Goal: Task Accomplishment & Management: Manage account settings

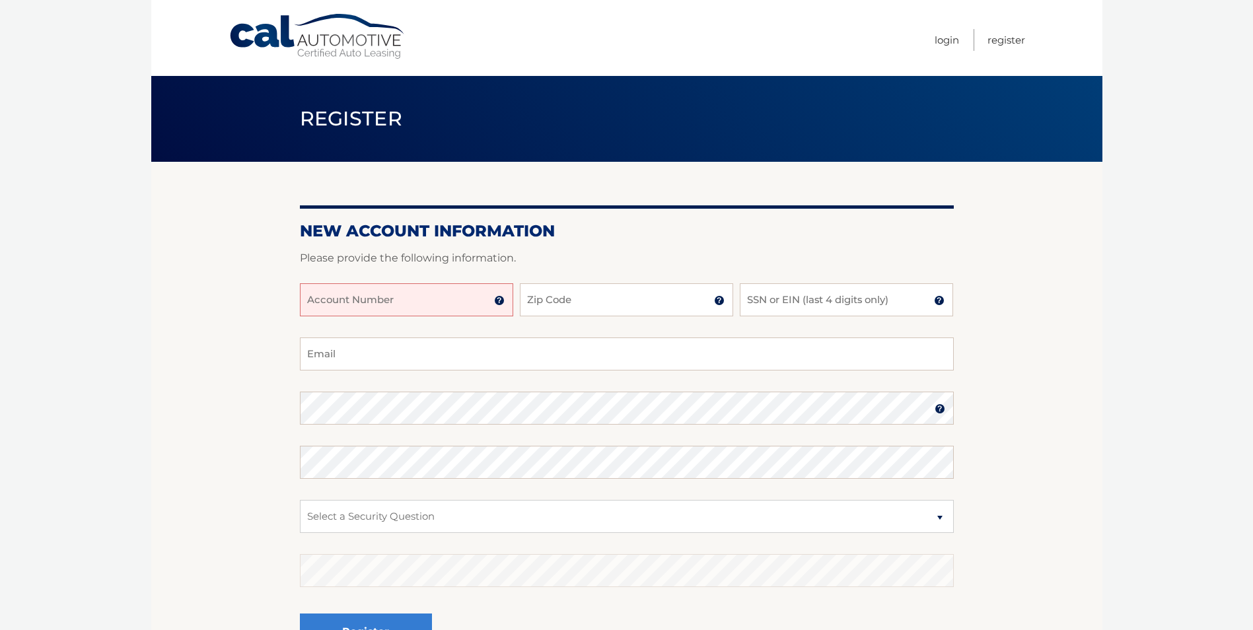
click at [404, 301] on input "Account Number" at bounding box center [406, 299] width 213 height 33
click at [359, 297] on input "Account Number" at bounding box center [406, 299] width 213 height 33
type input "44455996077"
click at [608, 295] on input "Zip Code" at bounding box center [626, 299] width 213 height 33
type input "11561"
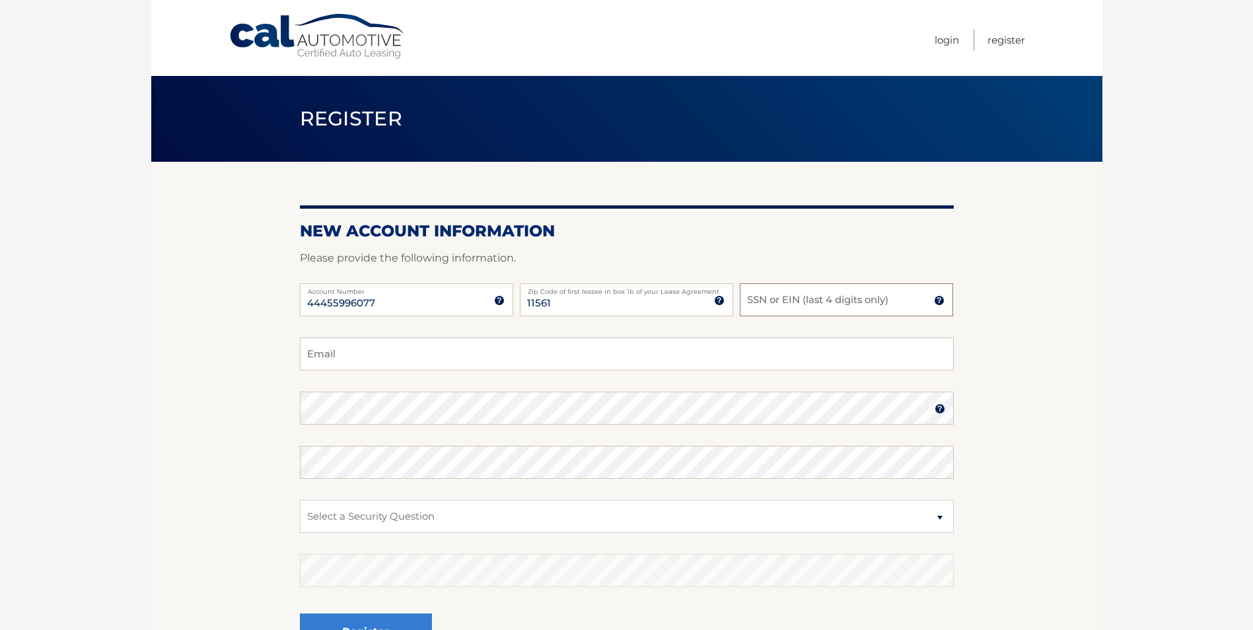
click at [835, 303] on input "SSN or EIN (last 4 digits only)" at bounding box center [846, 299] width 213 height 33
type input "6145"
click at [404, 350] on input "Email" at bounding box center [627, 354] width 654 height 33
click at [394, 361] on input "Email" at bounding box center [627, 354] width 654 height 33
type input "morganmusto@gmail.com"
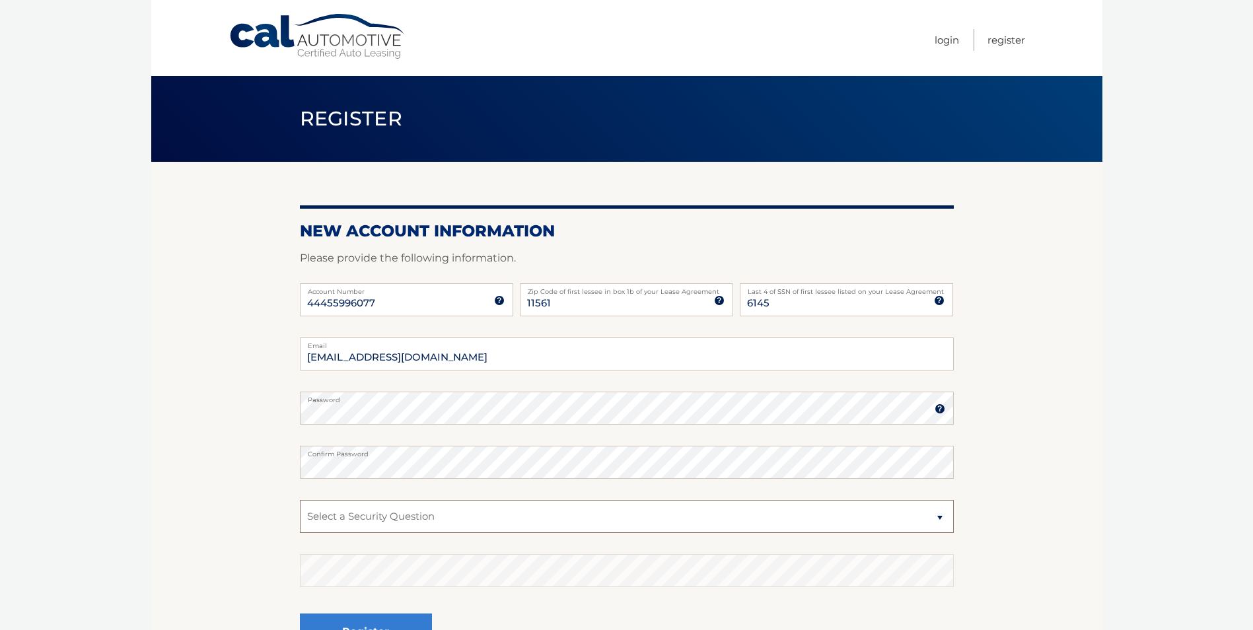
click at [416, 517] on select "Select a Security Question What was the name of your elementary school? What is…" at bounding box center [627, 516] width 654 height 33
select select "4"
click at [300, 500] on select "Select a Security Question What was the name of your elementary school? What is…" at bounding box center [627, 516] width 654 height 33
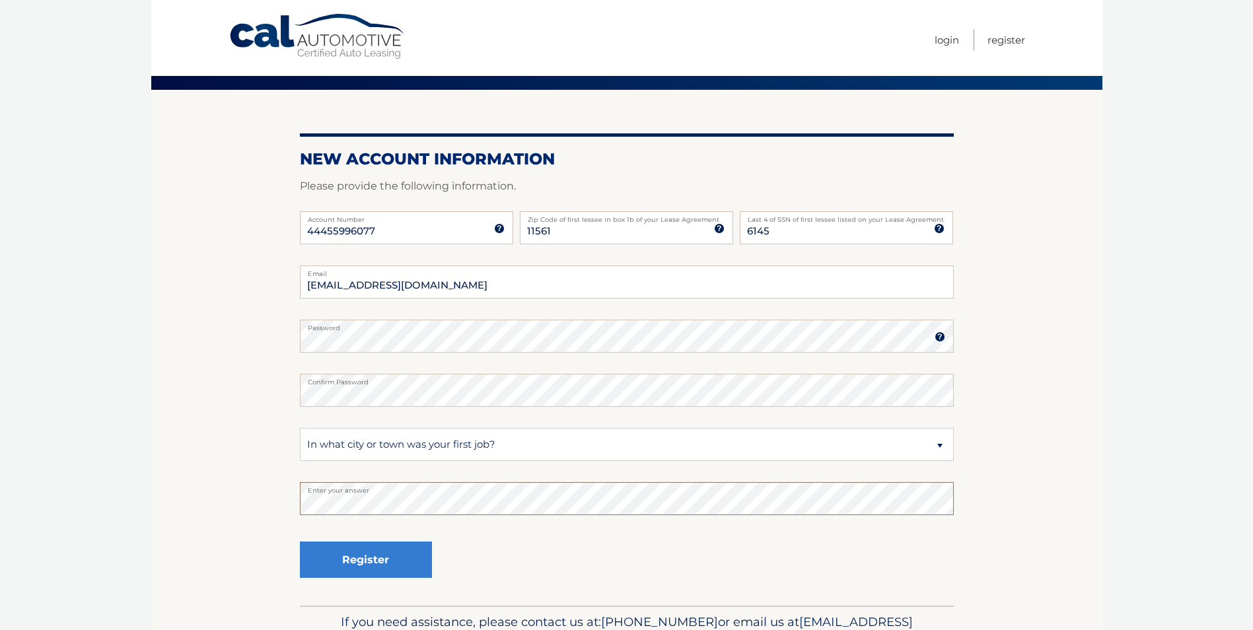
scroll to position [148, 0]
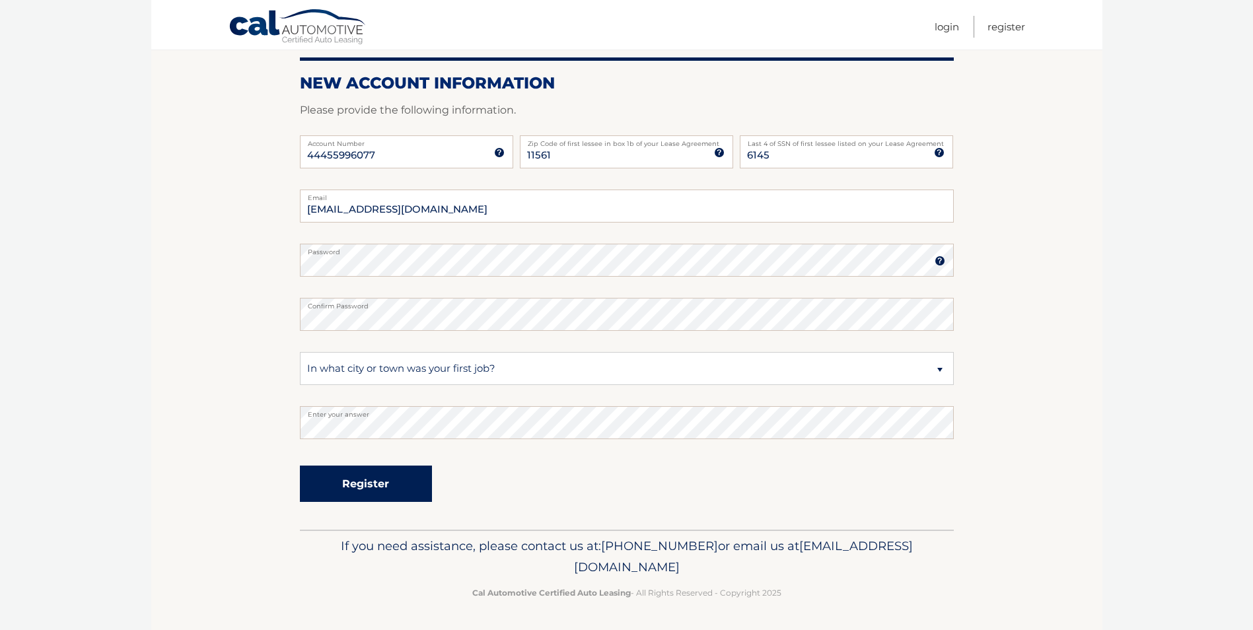
click at [368, 491] on button "Register" at bounding box center [366, 484] width 132 height 36
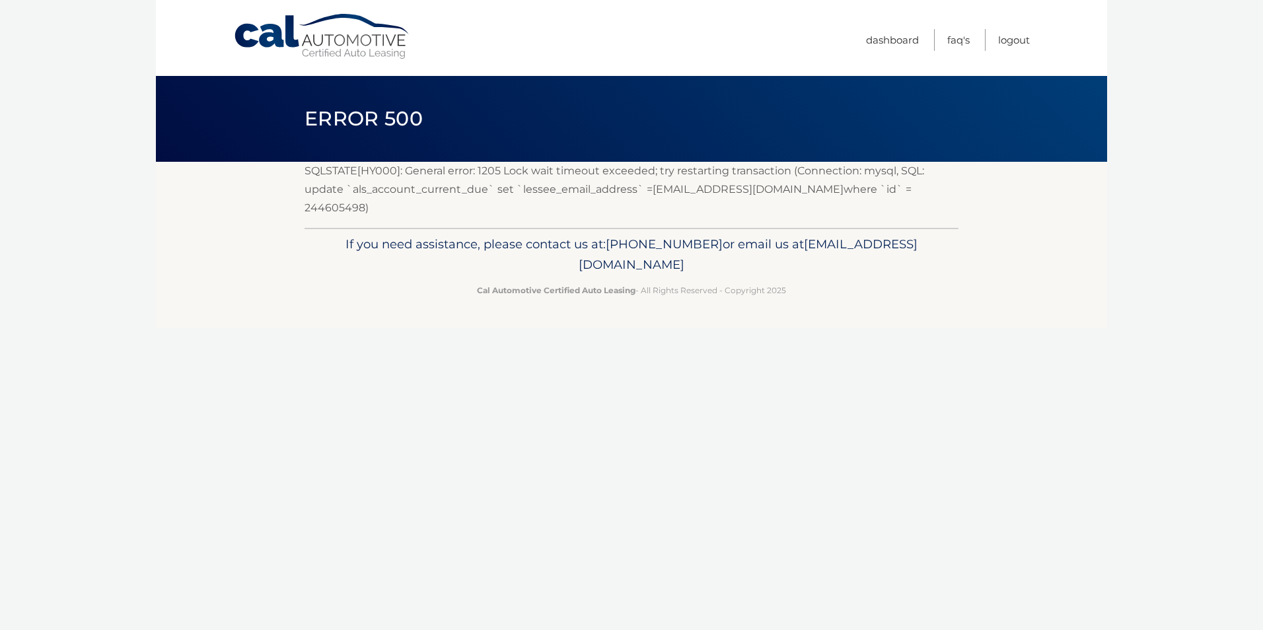
click at [383, 115] on span "Error 500" at bounding box center [364, 118] width 118 height 24
click at [587, 130] on header "Error 500" at bounding box center [632, 119] width 654 height 86
click at [752, 175] on p "SQLSTATE[HY000]: General error: 1205 Lock wait timeout exceeded; try restarting…" at bounding box center [632, 190] width 654 height 56
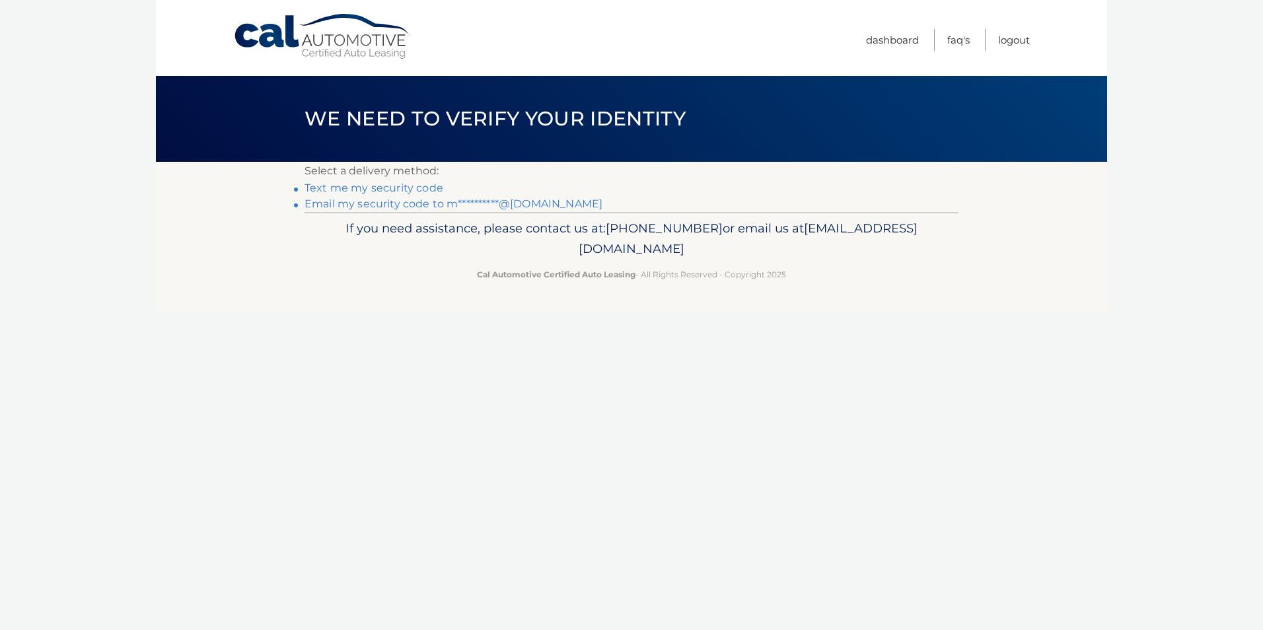
click at [407, 189] on link "Text me my security code" at bounding box center [374, 188] width 139 height 13
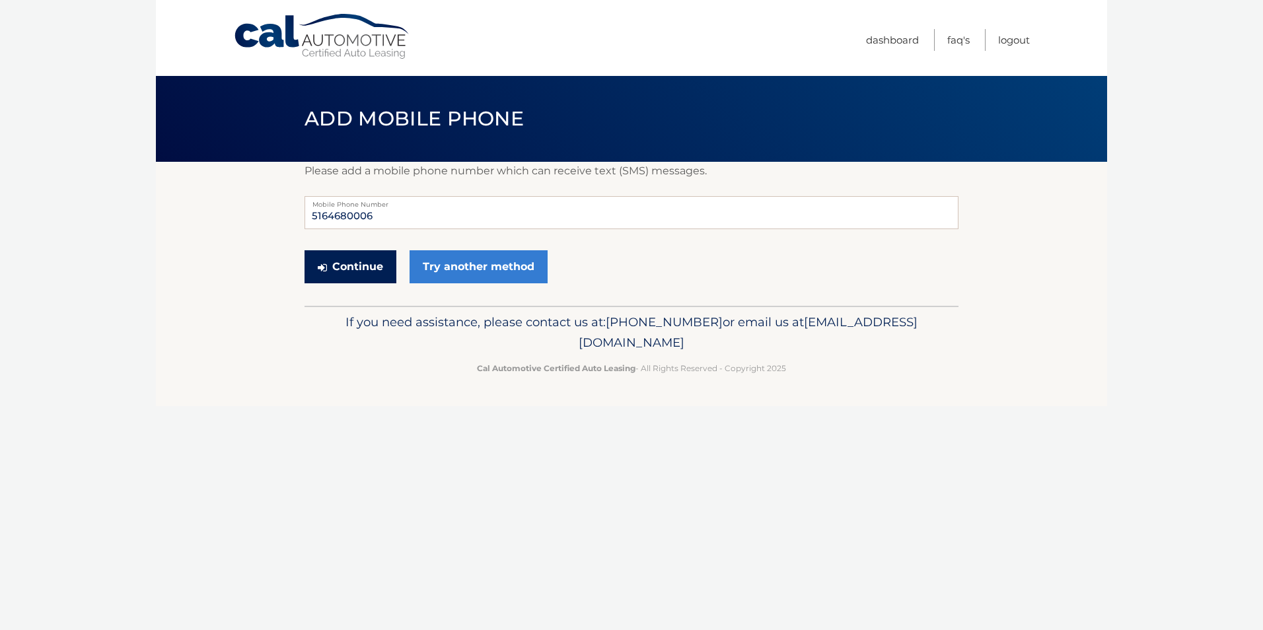
click at [370, 266] on button "Continue" at bounding box center [351, 266] width 92 height 33
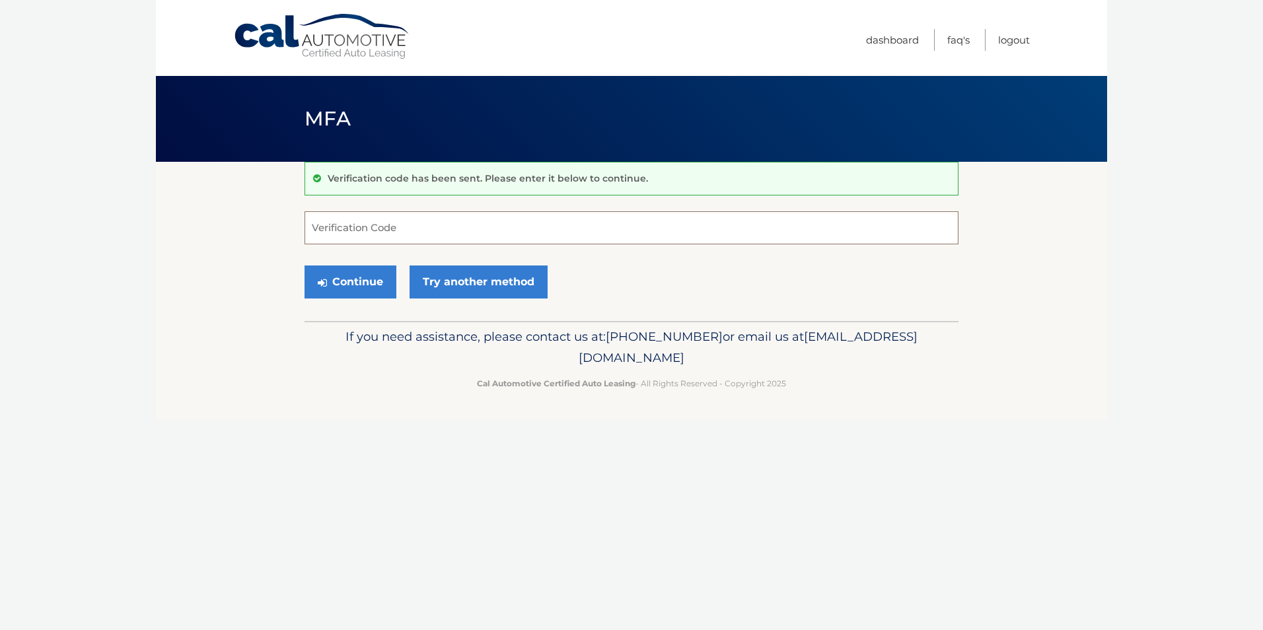
click at [431, 225] on input "Verification Code" at bounding box center [632, 227] width 654 height 33
type input "737972"
click at [361, 285] on button "Continue" at bounding box center [351, 282] width 92 height 33
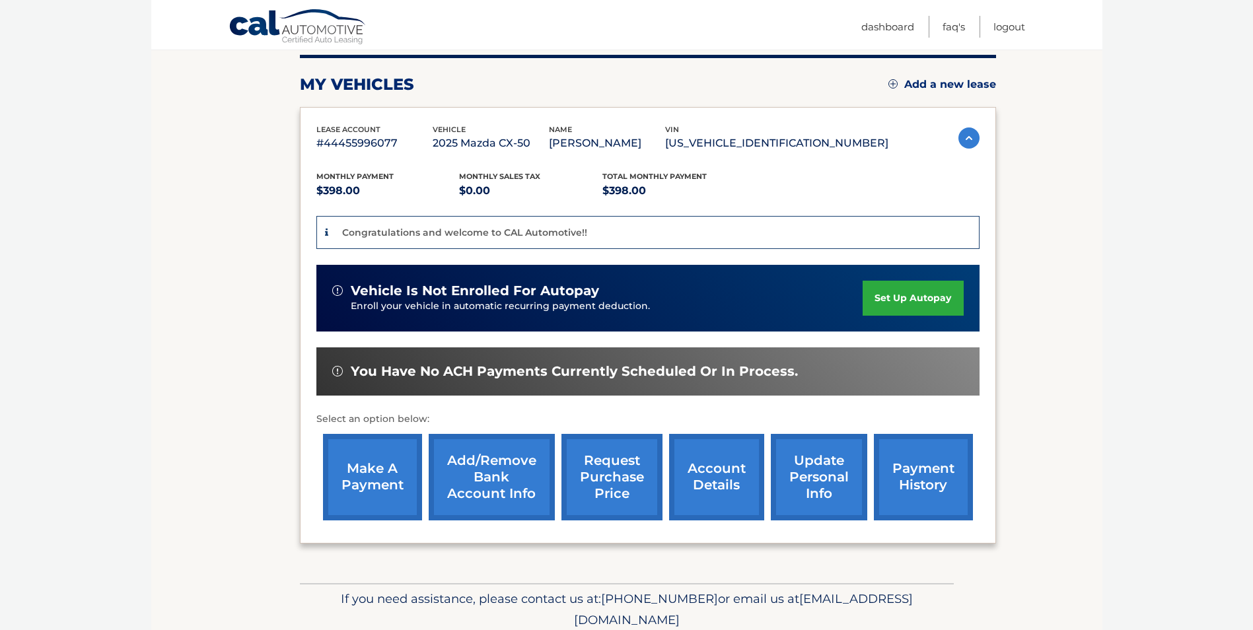
scroll to position [198, 0]
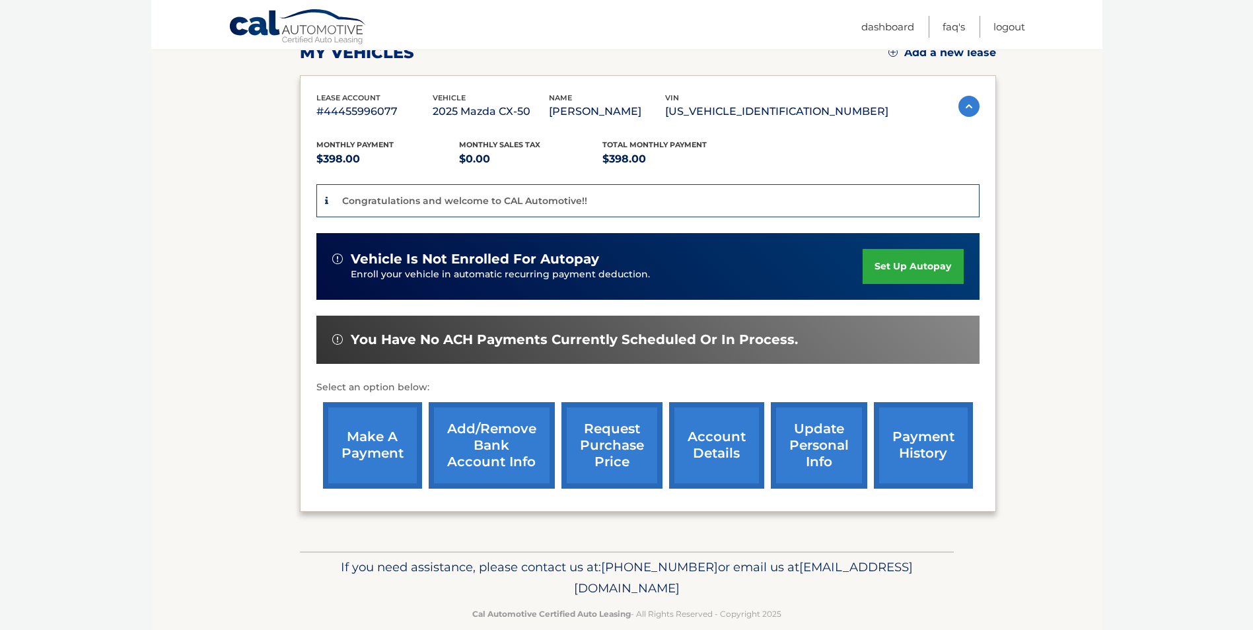
click at [914, 260] on link "set up autopay" at bounding box center [913, 266] width 100 height 35
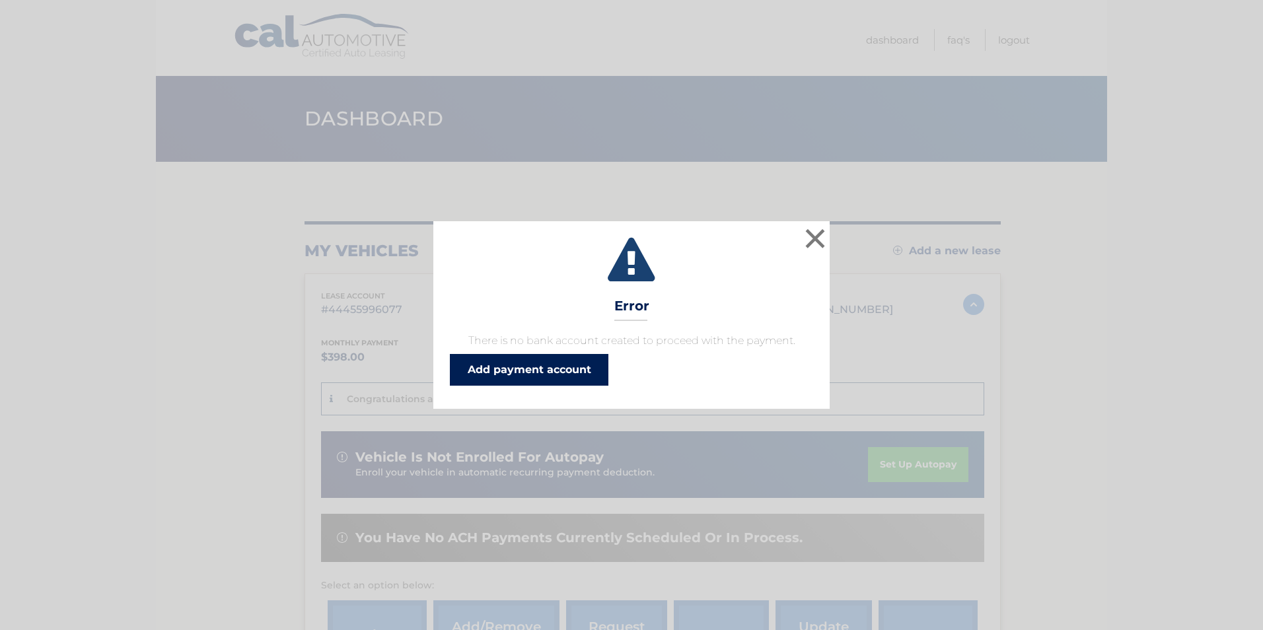
click at [531, 369] on link "Add payment account" at bounding box center [529, 370] width 159 height 32
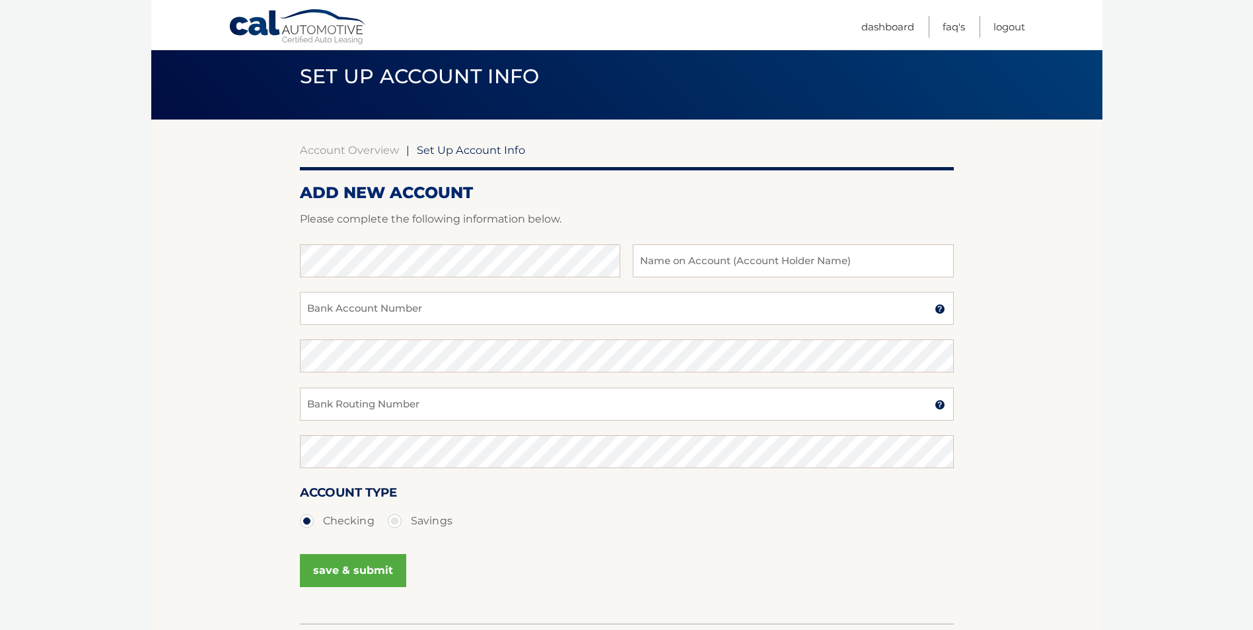
scroll to position [66, 0]
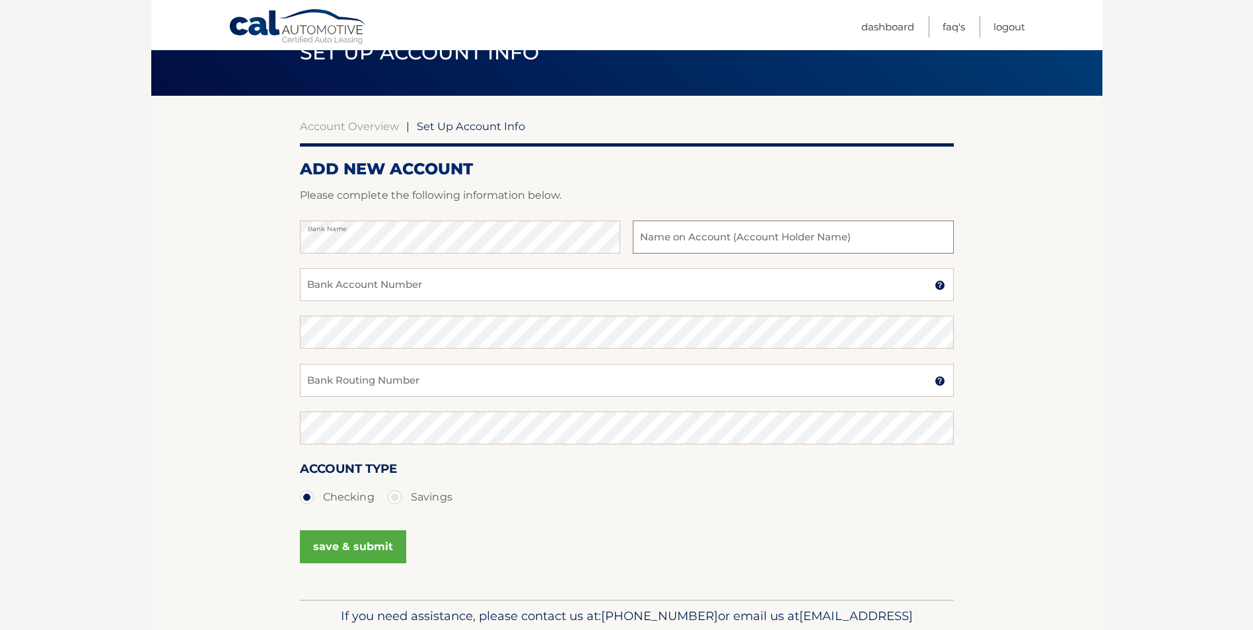
click at [721, 245] on input "text" at bounding box center [793, 237] width 320 height 33
type input "morgan musto"
click at [657, 287] on input "Bank Account Number" at bounding box center [627, 284] width 654 height 33
click at [371, 283] on input "Bank Account Number" at bounding box center [627, 284] width 654 height 33
click at [434, 285] on input "Bank Account Number" at bounding box center [627, 284] width 654 height 33
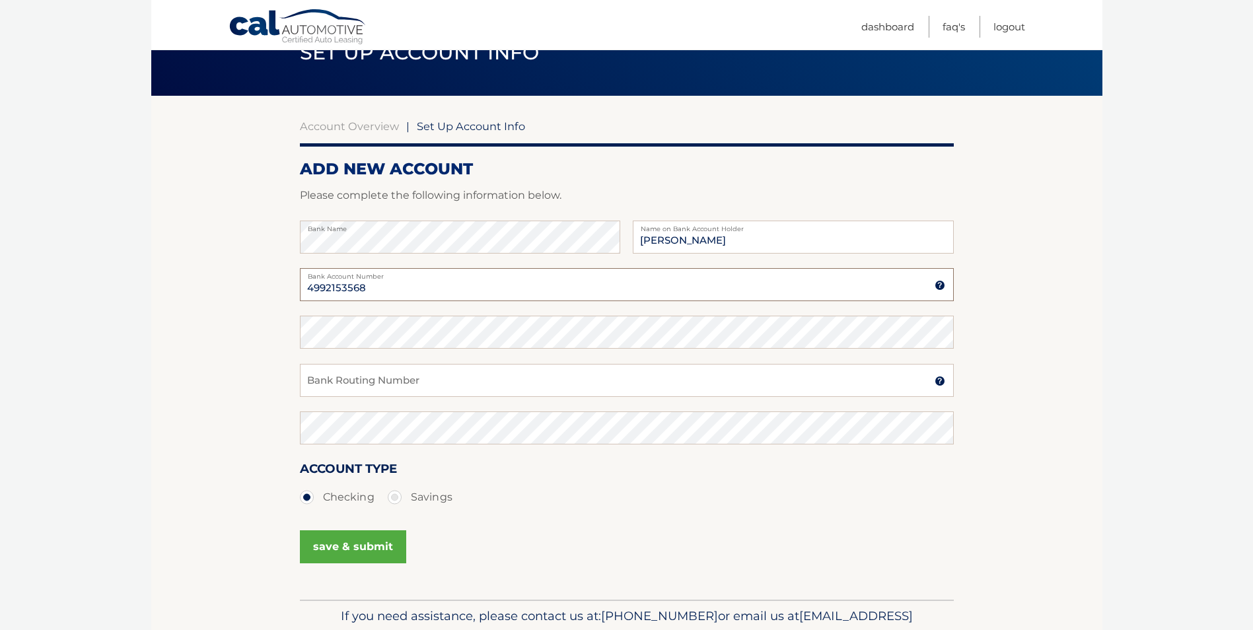
type input "4992153568"
click at [382, 373] on input "Bank Routing Number" at bounding box center [627, 380] width 654 height 33
click at [383, 384] on input "Bank Routing Number" at bounding box center [627, 380] width 654 height 33
paste input "021000089"
type input "021000089"
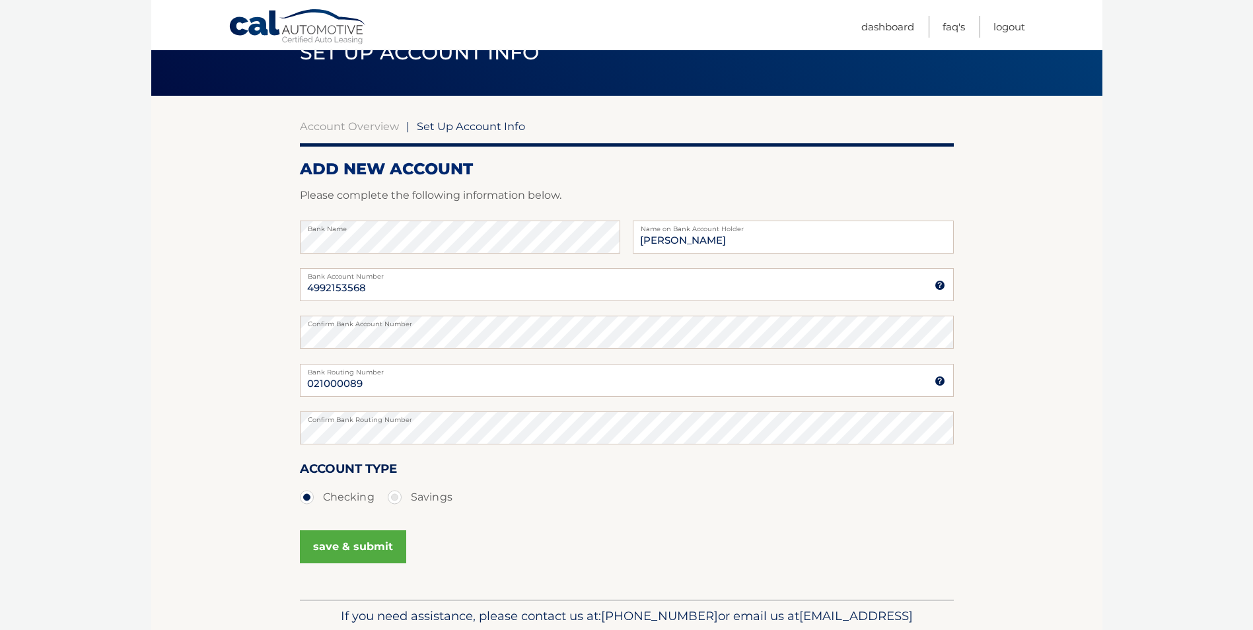
click at [593, 527] on div "save & submit" at bounding box center [627, 554] width 654 height 59
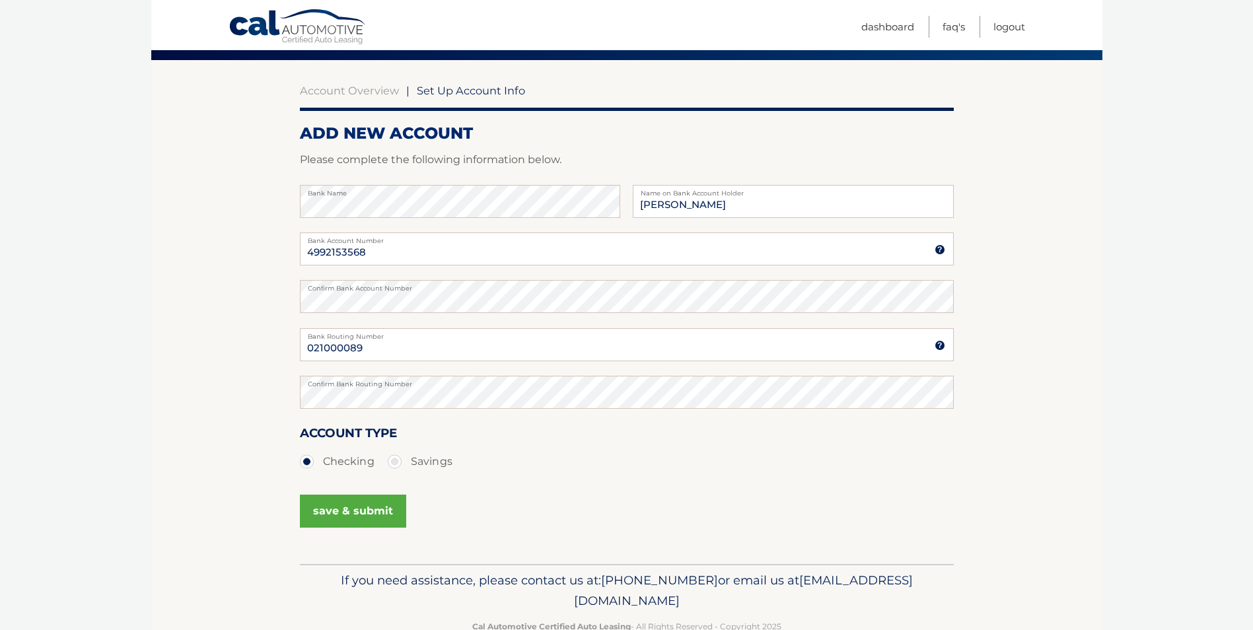
scroll to position [136, 0]
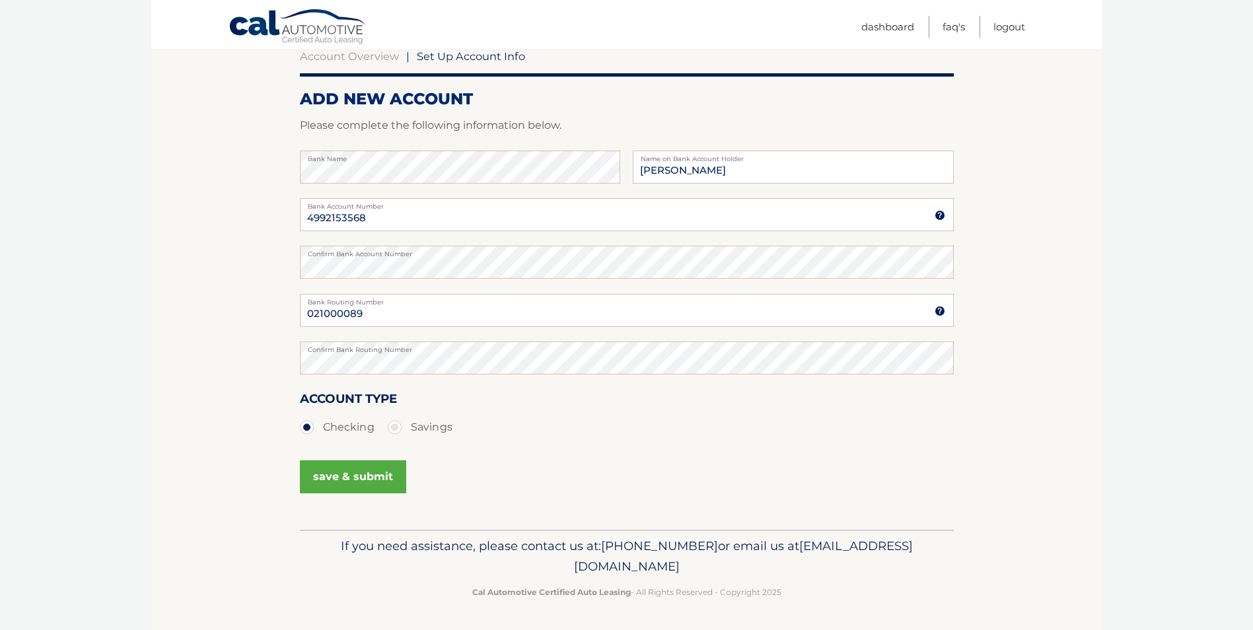
click at [334, 483] on button "save & submit" at bounding box center [353, 477] width 106 height 33
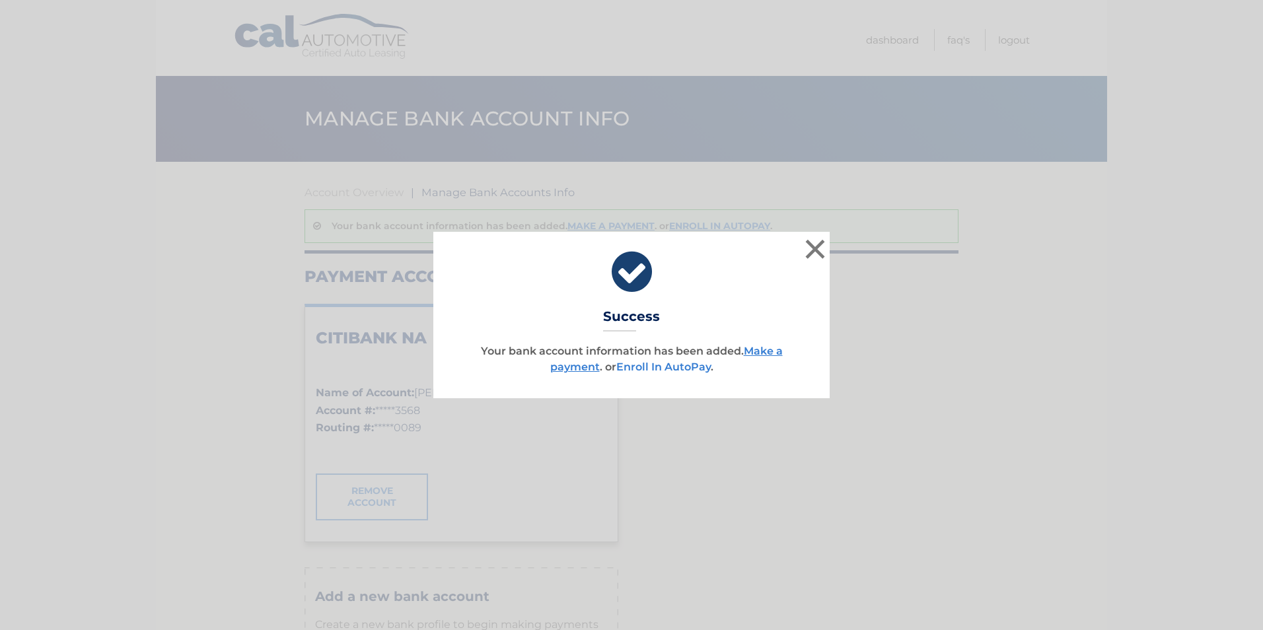
click at [651, 369] on link "Enroll In AutoPay" at bounding box center [663, 367] width 94 height 13
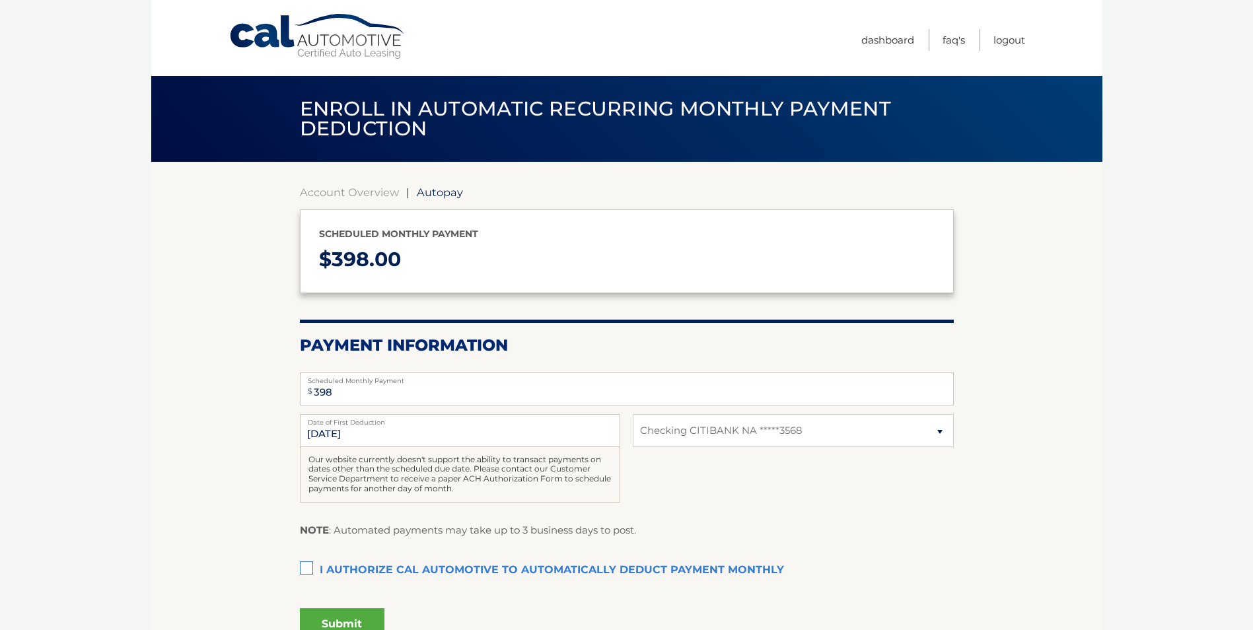
select select "NzlhYTgyZTEtZmNkOC00ODFjLTk2YTMtMThmYWFkNmZjOWRl"
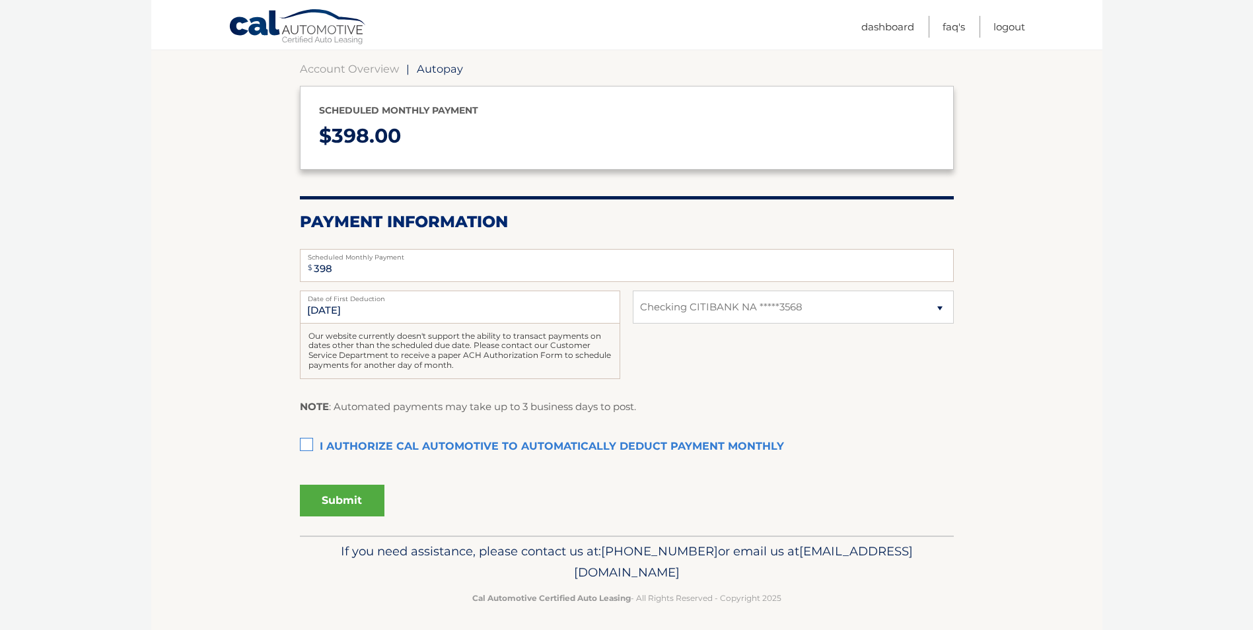
scroll to position [129, 0]
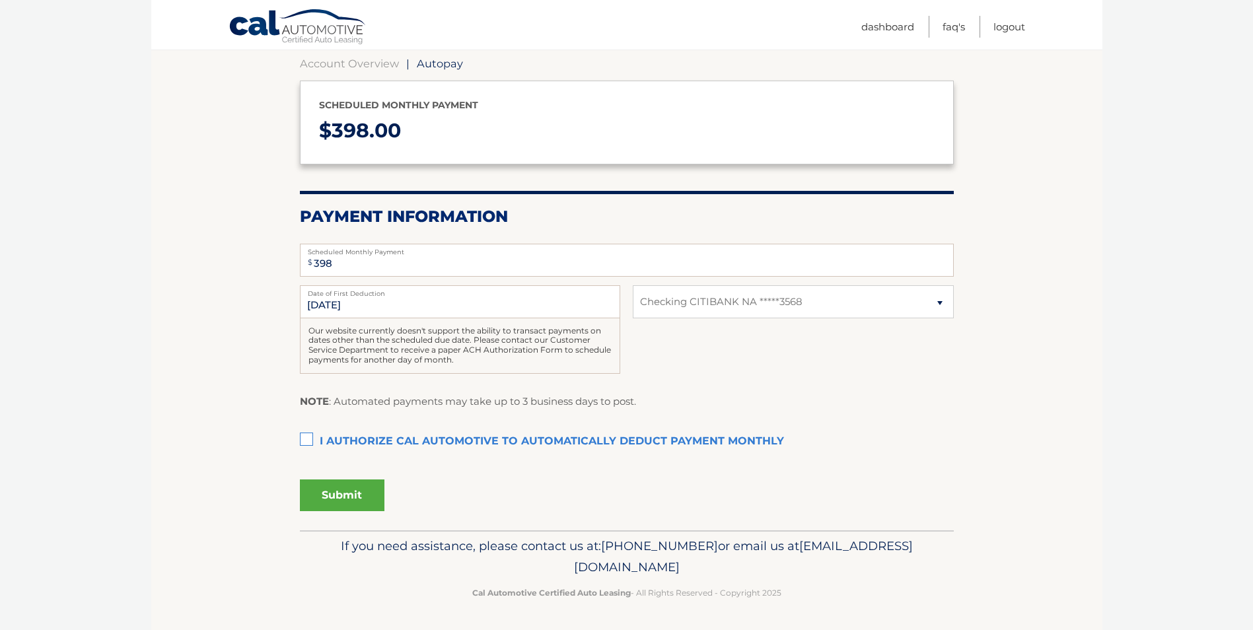
click at [305, 437] on label "I authorize cal automotive to automatically deduct payment monthly This checkbo…" at bounding box center [627, 442] width 654 height 26
click at [0, 0] on input "I authorize cal automotive to automatically deduct payment monthly This checkbo…" at bounding box center [0, 0] width 0 height 0
click at [338, 500] on button "Submit" at bounding box center [342, 496] width 85 height 32
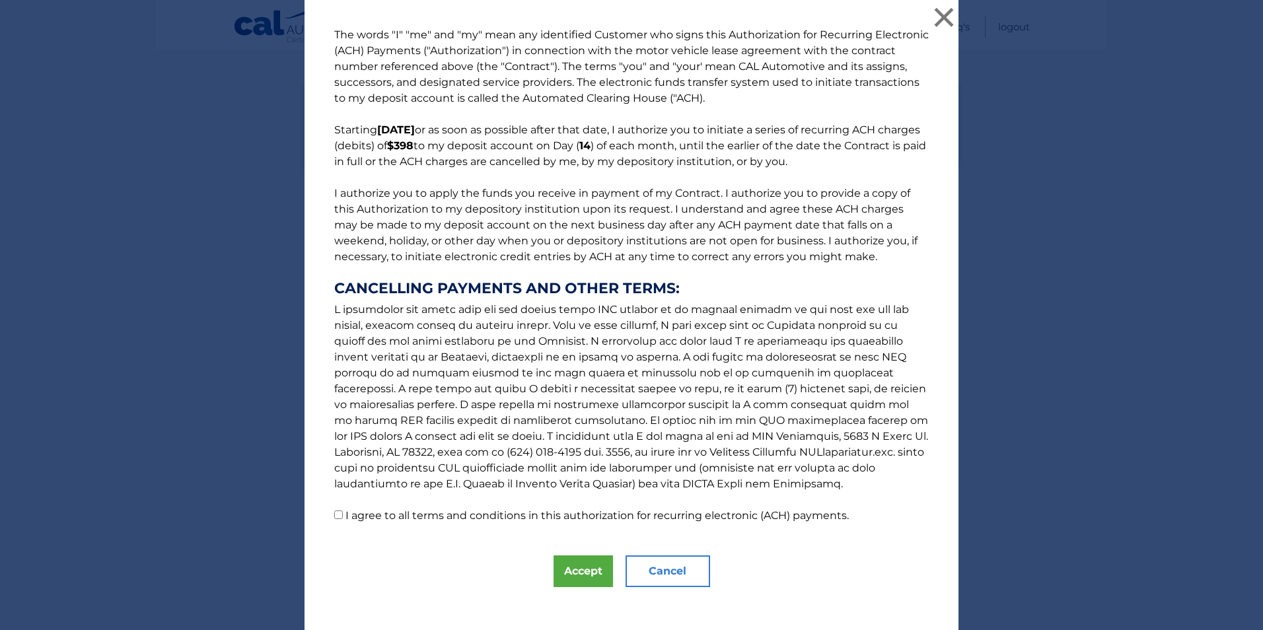
click at [441, 515] on label "I agree to all terms and conditions in this authorization for recurring electro…" at bounding box center [597, 515] width 503 height 13
click at [343, 515] on input "I agree to all terms and conditions in this authorization for recurring electro…" at bounding box center [338, 515] width 9 height 9
checkbox input "true"
click at [582, 565] on button "Accept" at bounding box center [583, 572] width 59 height 32
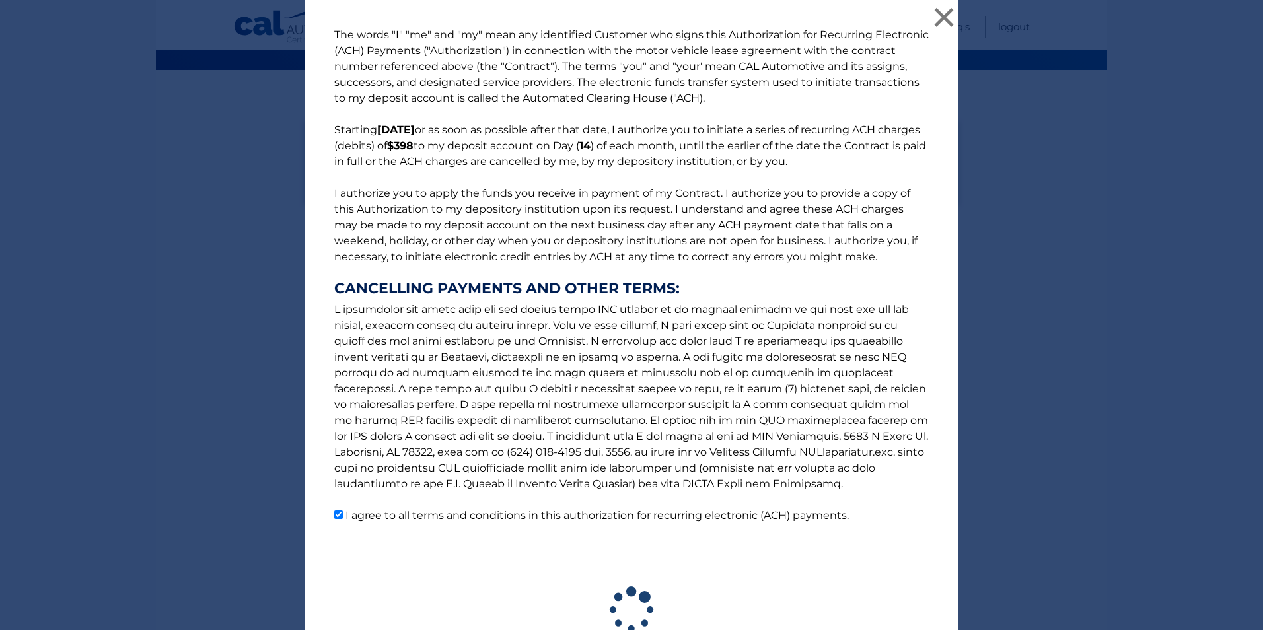
scroll to position [92, 0]
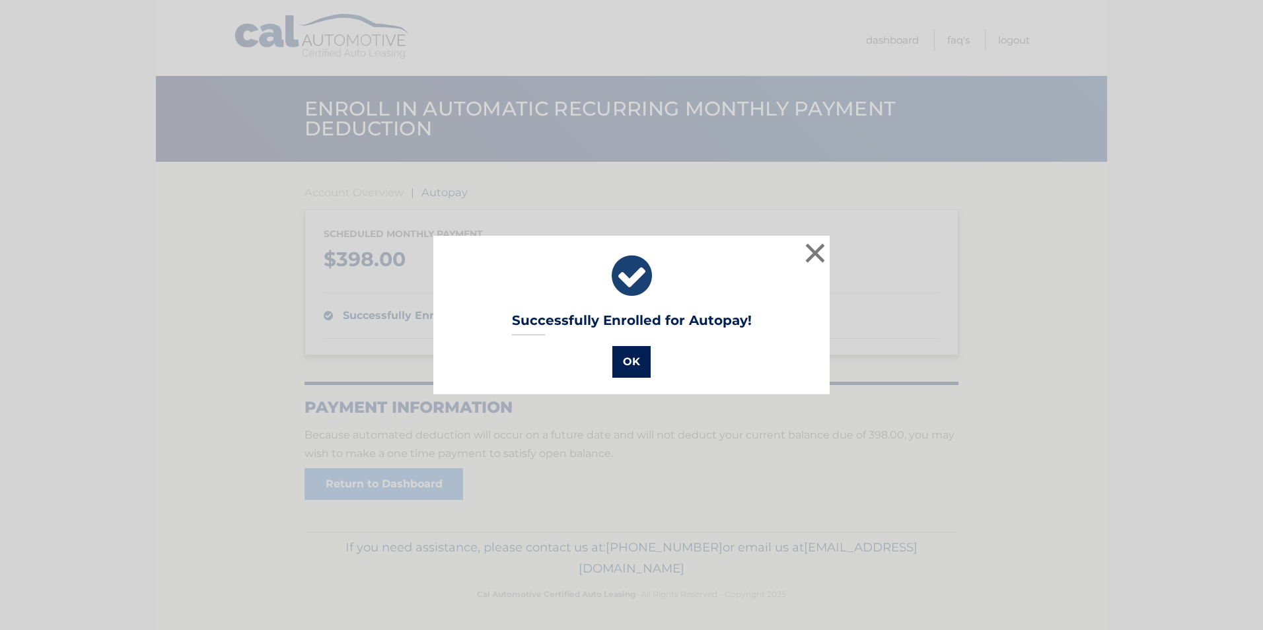
click at [625, 364] on button "OK" at bounding box center [631, 362] width 38 height 32
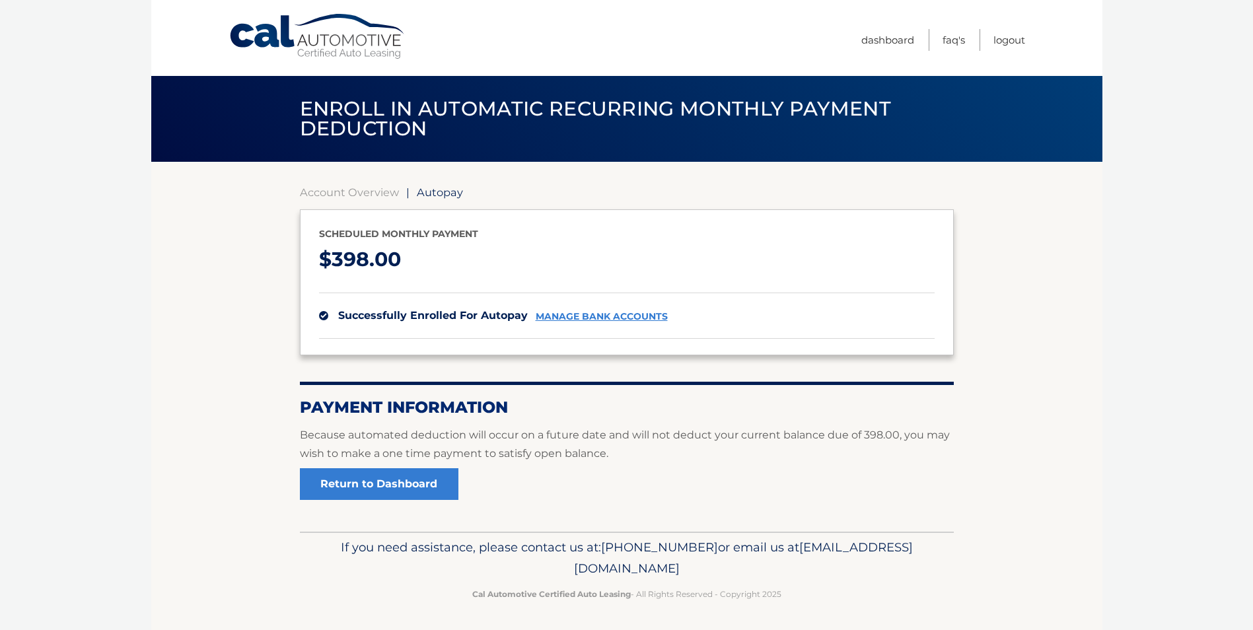
scroll to position [1, 0]
